Goal: Information Seeking & Learning: Learn about a topic

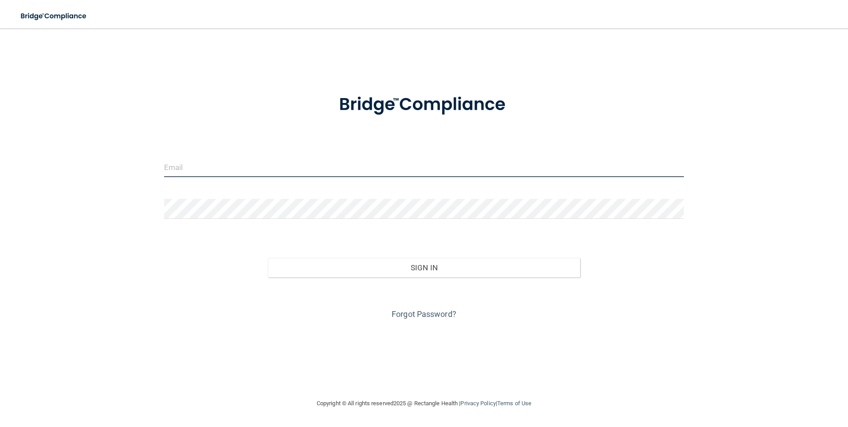
click at [206, 174] on input "email" at bounding box center [424, 167] width 520 height 20
type input "[PERSON_NAME][EMAIL_ADDRESS][PERSON_NAME][DOMAIN_NAME]"
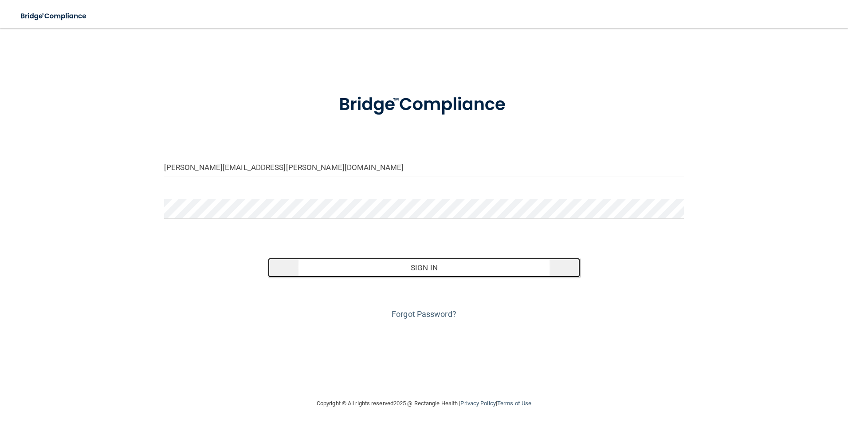
click at [378, 268] on button "Sign In" at bounding box center [424, 268] width 312 height 20
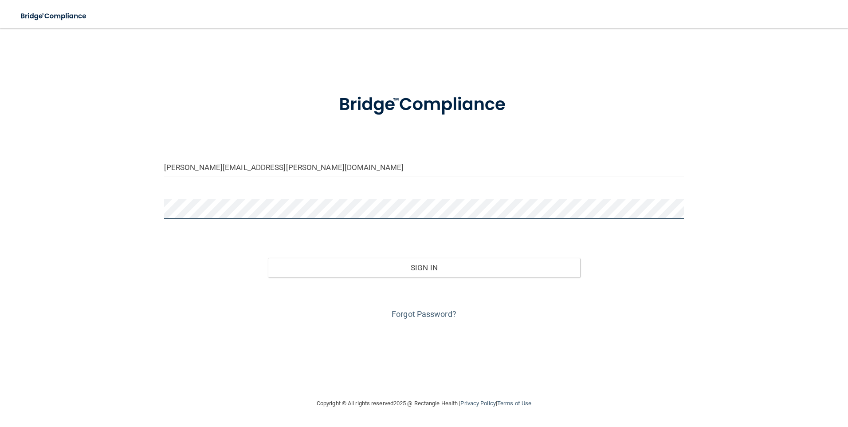
click at [268, 258] on button "Sign In" at bounding box center [424, 268] width 312 height 20
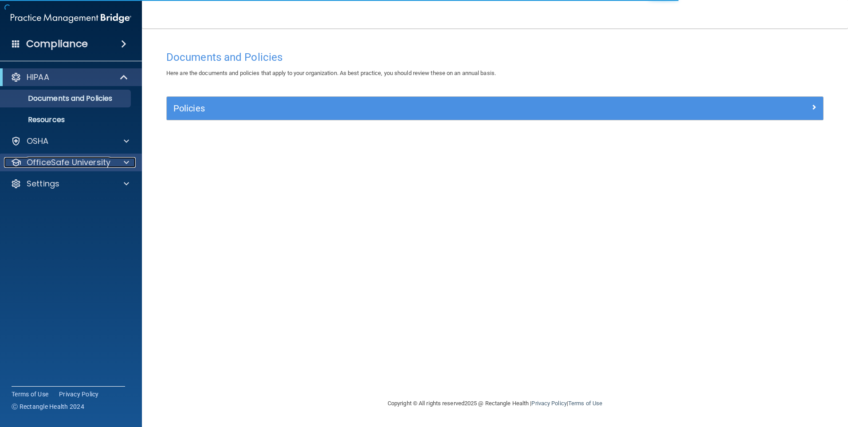
click at [87, 164] on p "OfficeSafe University" at bounding box center [69, 162] width 84 height 11
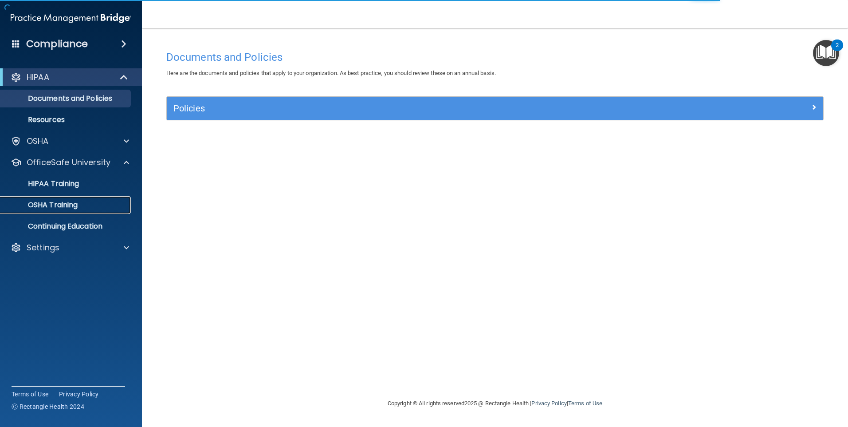
click at [50, 208] on p "OSHA Training" at bounding box center [42, 205] width 72 height 9
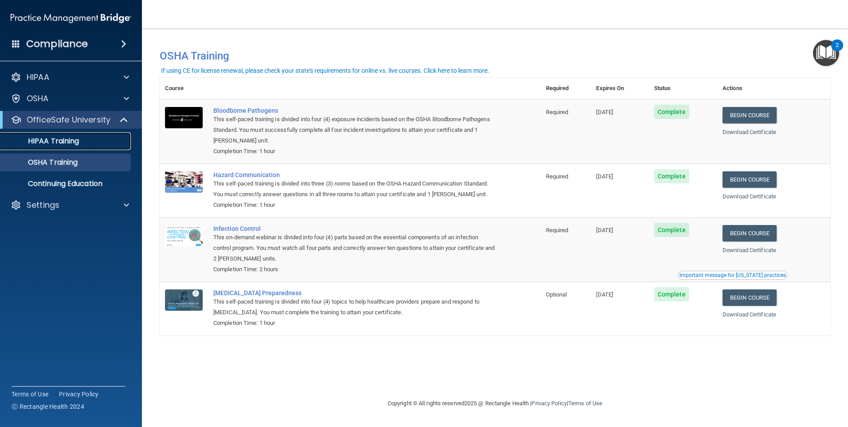
click at [52, 145] on p "HIPAA Training" at bounding box center [42, 141] width 73 height 9
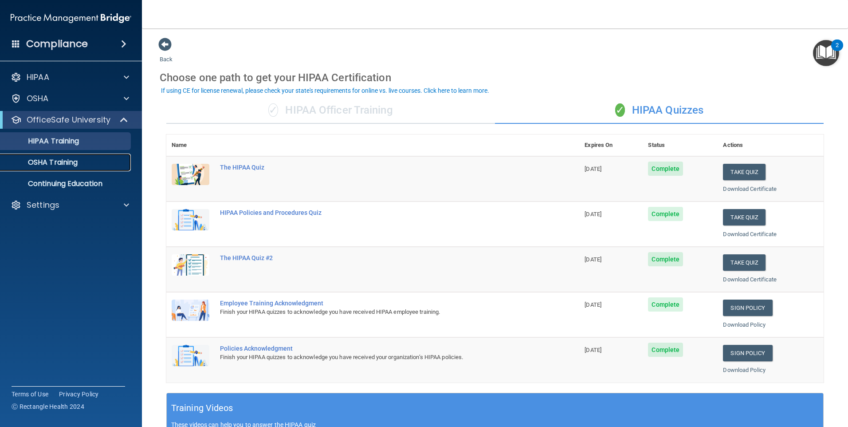
click at [46, 164] on p "OSHA Training" at bounding box center [42, 162] width 72 height 9
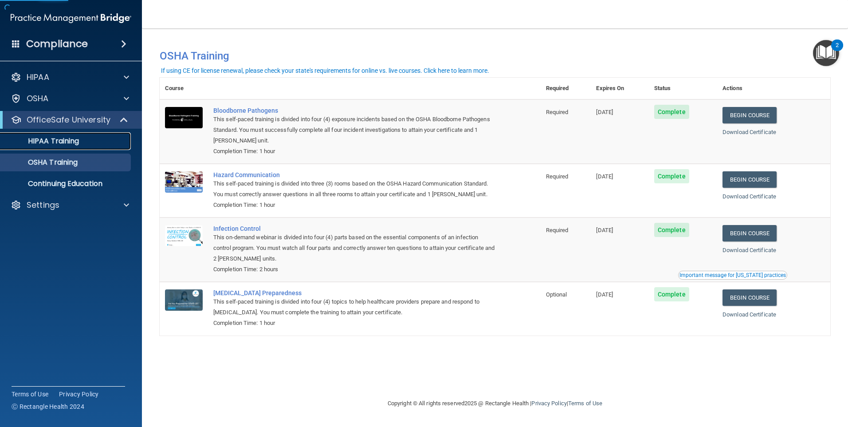
click at [47, 146] on p "HIPAA Training" at bounding box center [42, 141] width 73 height 9
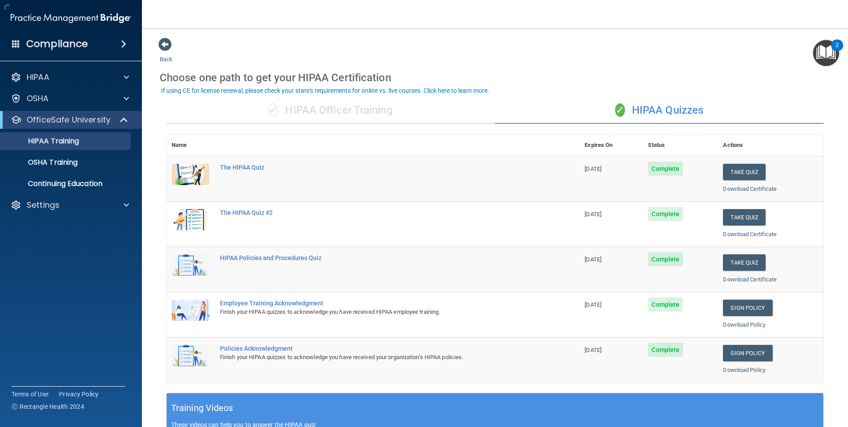
click at [355, 107] on div "✓ HIPAA Officer Training" at bounding box center [330, 110] width 329 height 27
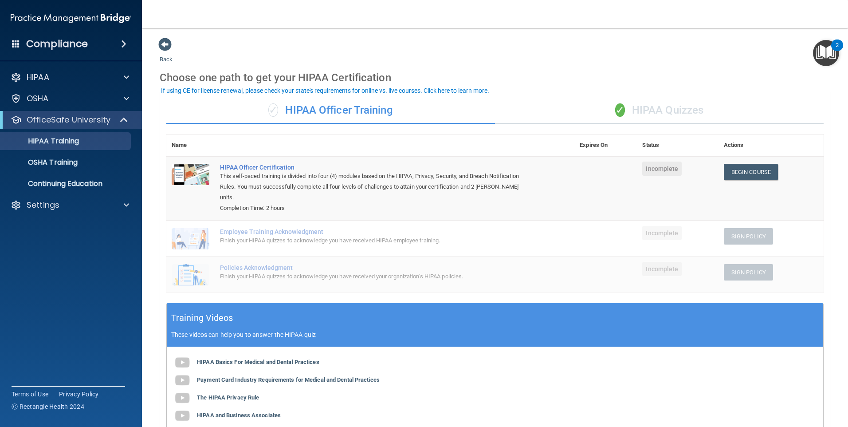
click at [649, 107] on div "✓ HIPAA Quizzes" at bounding box center [659, 110] width 329 height 27
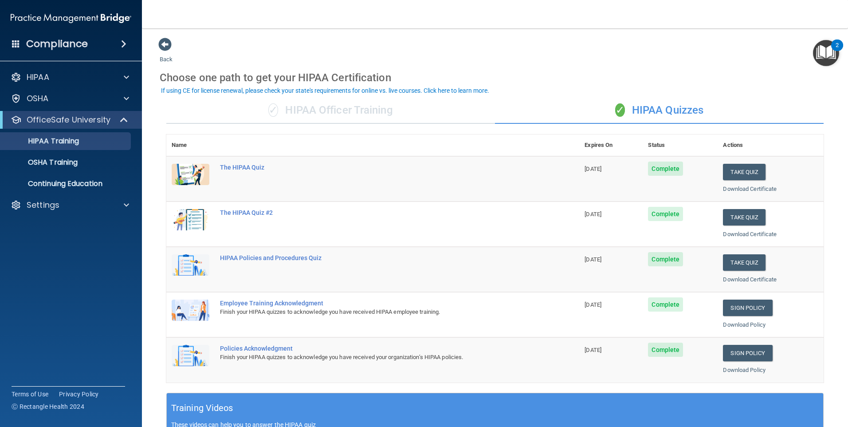
click at [376, 111] on div "✓ HIPAA Officer Training" at bounding box center [330, 110] width 329 height 27
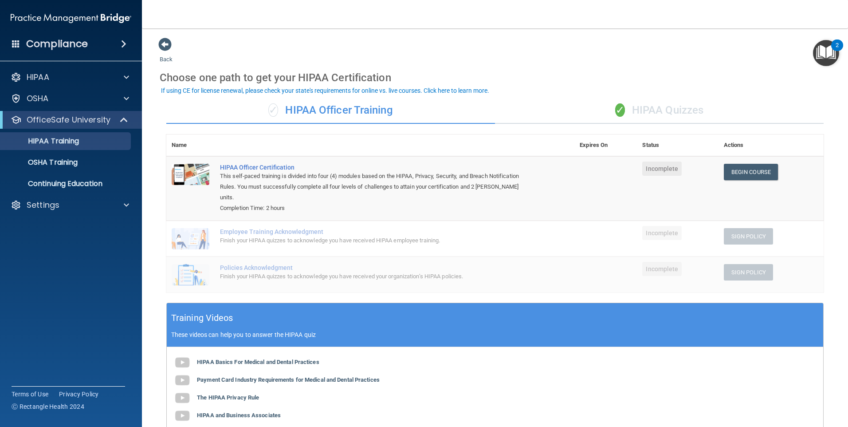
click at [664, 102] on div "✓ HIPAA Quizzes" at bounding box center [659, 110] width 329 height 27
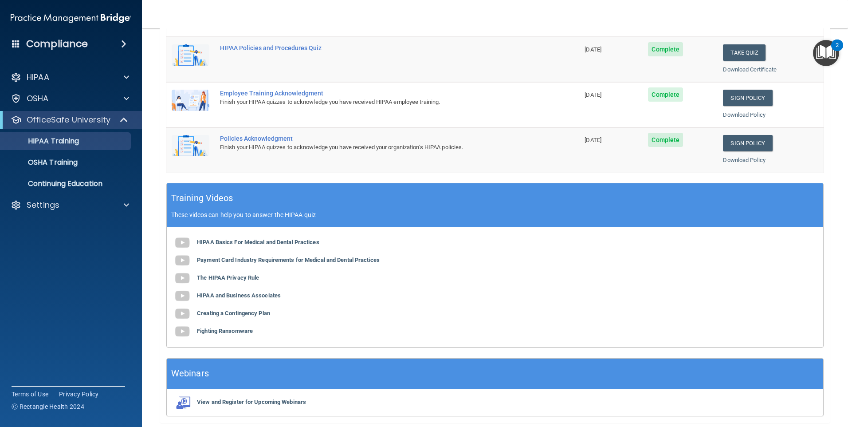
scroll to position [20, 0]
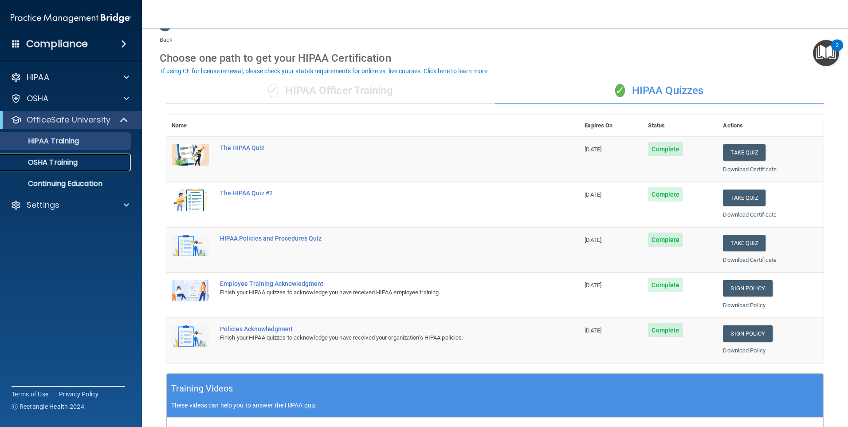
click at [56, 168] on link "OSHA Training" at bounding box center [61, 163] width 140 height 18
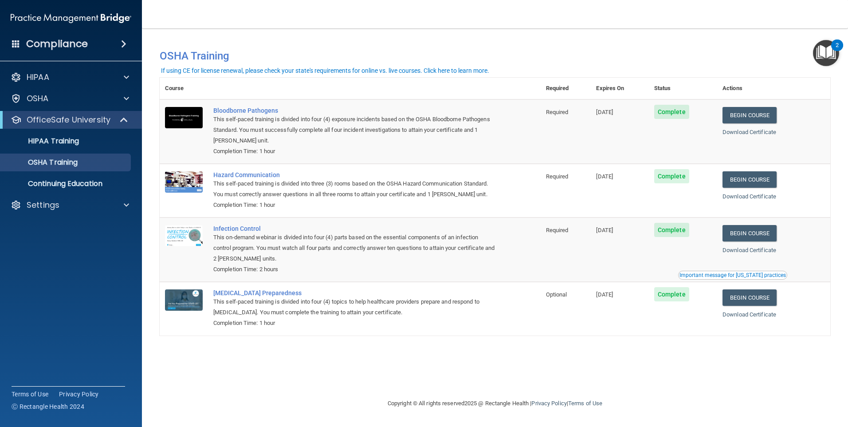
click at [720, 272] on button "Important message for California practices" at bounding box center [732, 275] width 109 height 9
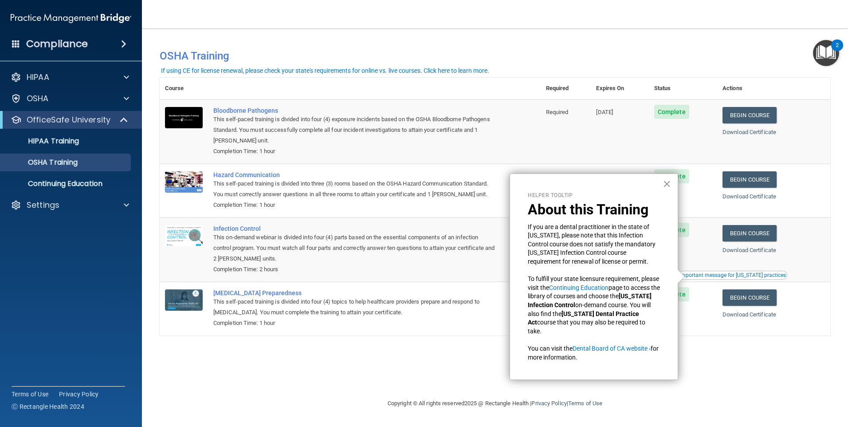
click at [595, 140] on td "[DATE]" at bounding box center [620, 131] width 58 height 64
click at [331, 345] on div "You have a course that has expired or is incomplete. Please complete the course…" at bounding box center [495, 213] width 671 height 352
click at [87, 147] on link "HIPAA Training" at bounding box center [61, 141] width 140 height 18
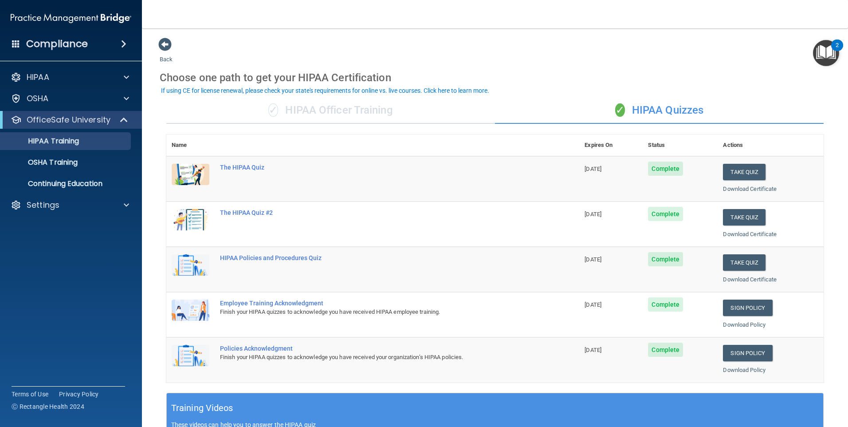
click at [357, 111] on div "✓ HIPAA Officer Training" at bounding box center [330, 110] width 329 height 27
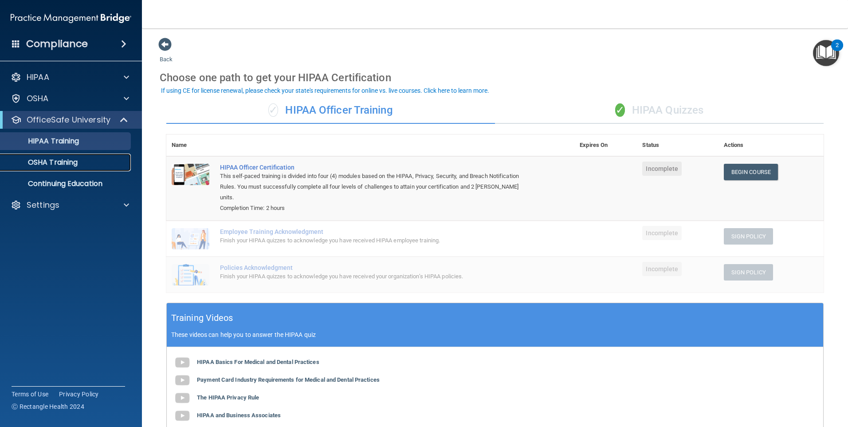
click at [63, 166] on p "OSHA Training" at bounding box center [42, 162] width 72 height 9
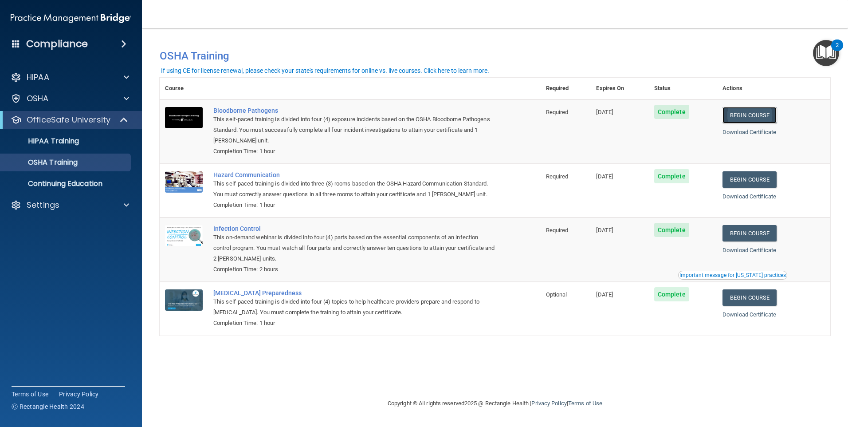
click at [742, 120] on link "Begin Course" at bounding box center [750, 115] width 54 height 16
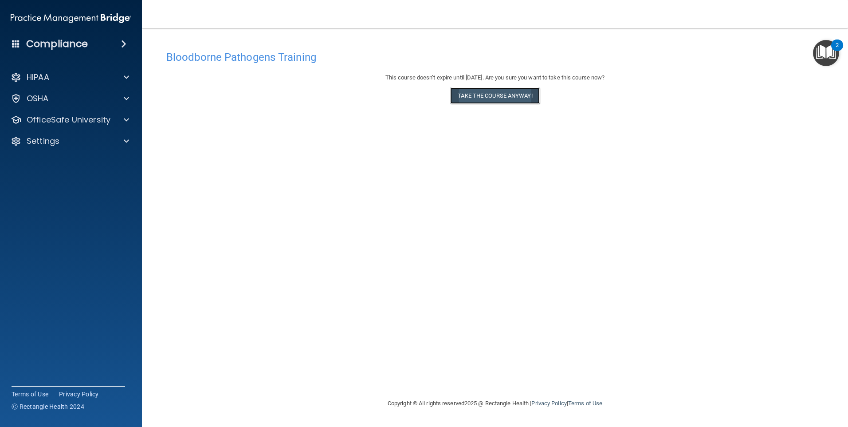
click at [508, 98] on button "Take the course anyway!" at bounding box center [494, 95] width 89 height 16
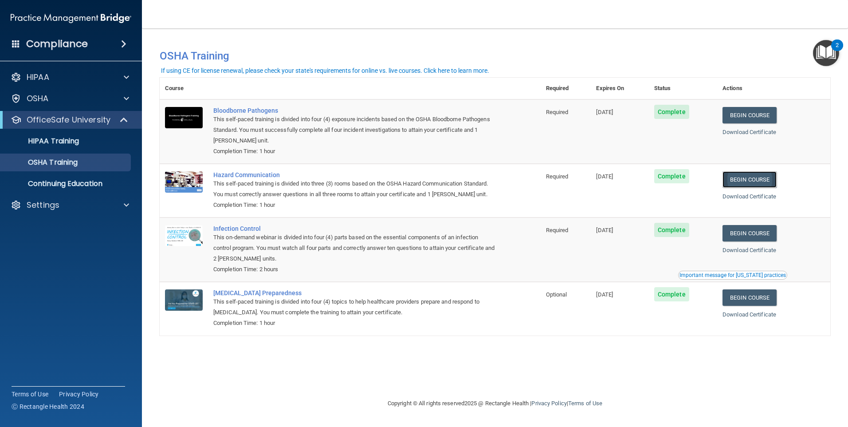
click at [753, 176] on link "Begin Course" at bounding box center [750, 179] width 54 height 16
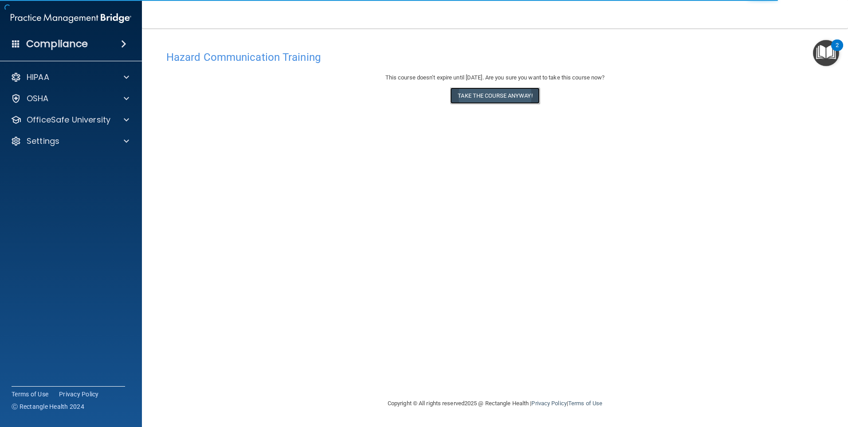
click at [476, 94] on button "Take the course anyway!" at bounding box center [494, 95] width 89 height 16
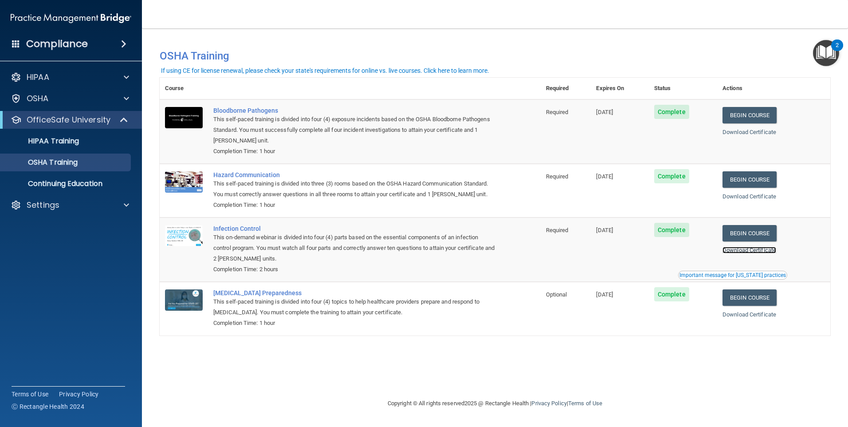
click at [765, 248] on link "Download Certificate" at bounding box center [750, 250] width 54 height 7
click at [745, 229] on link "Begin Course" at bounding box center [750, 233] width 54 height 16
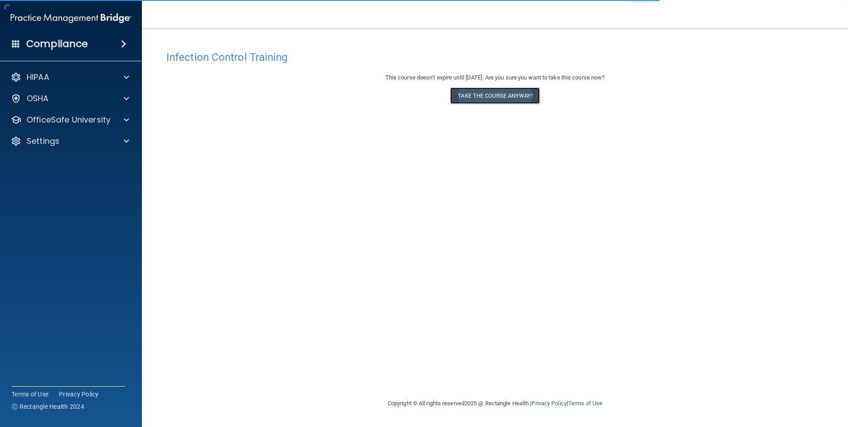
click at [490, 95] on button "Take the course anyway!" at bounding box center [494, 95] width 89 height 16
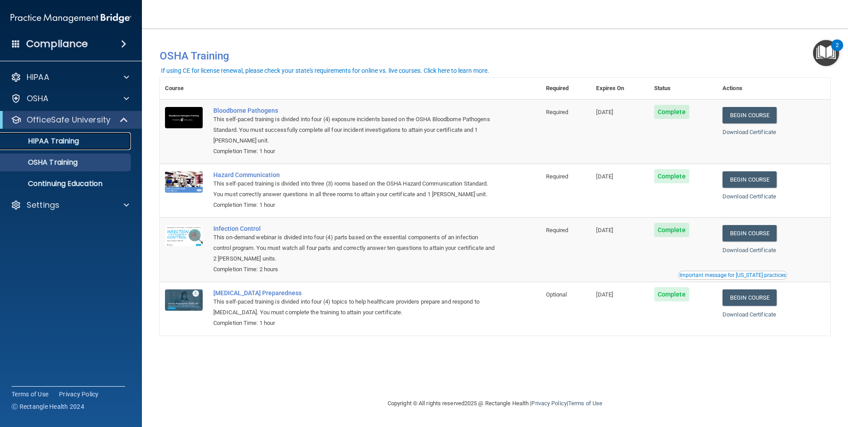
click at [83, 136] on link "HIPAA Training" at bounding box center [61, 141] width 140 height 18
